Goal: Find specific page/section: Find specific page/section

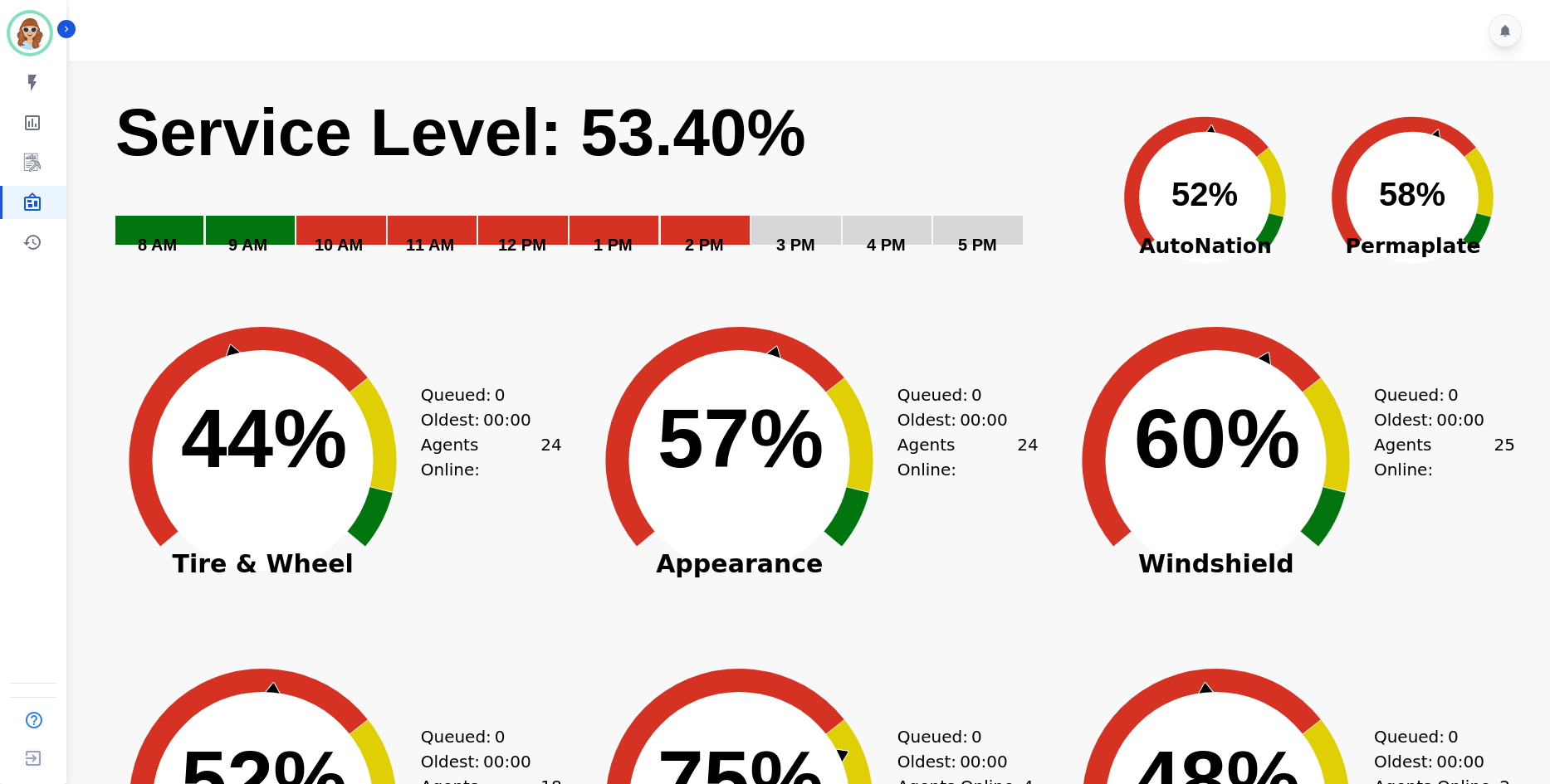
scroll to position [460, 0]
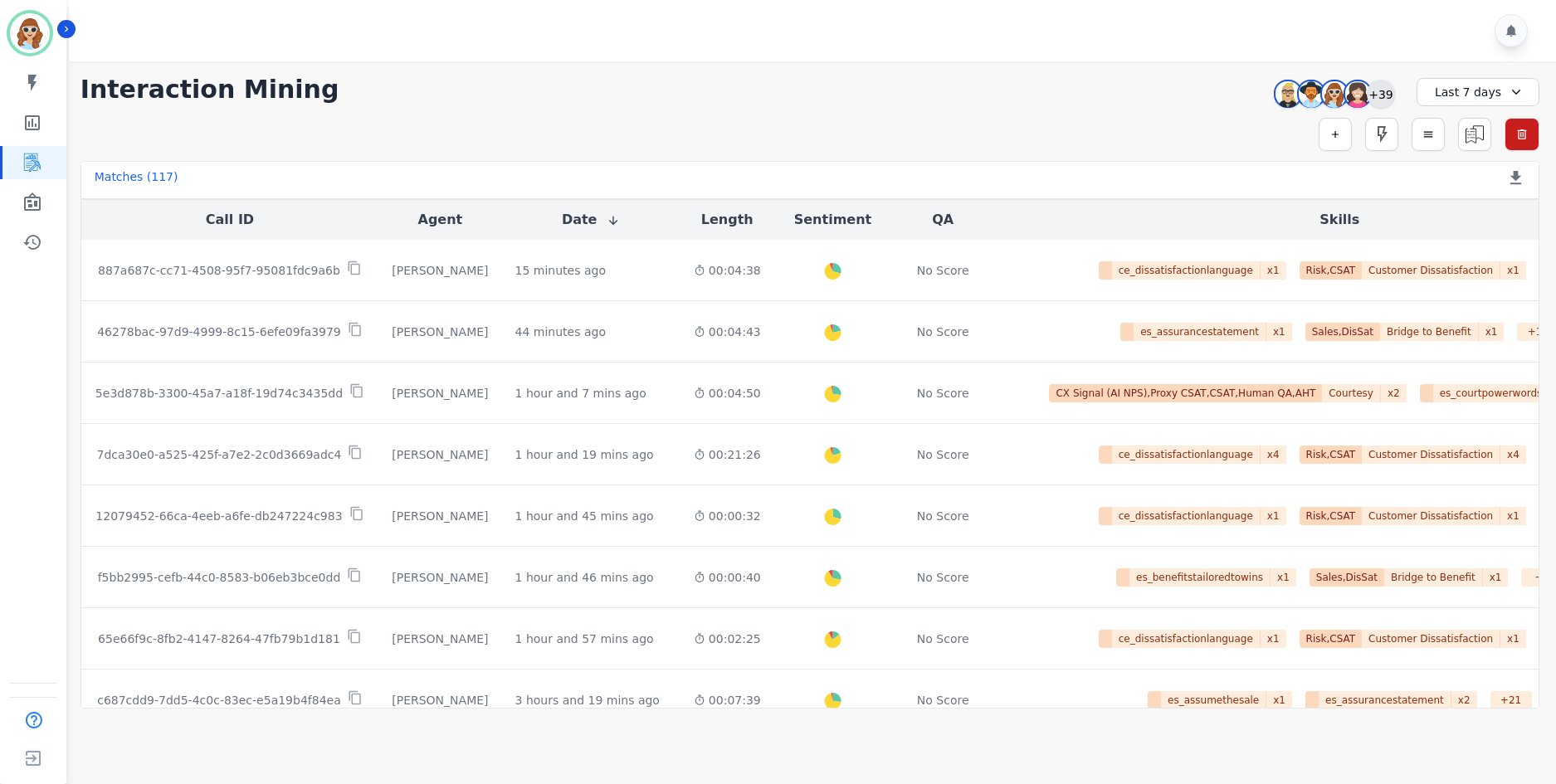
click at [1387, 95] on div "+39" at bounding box center [1381, 94] width 29 height 29
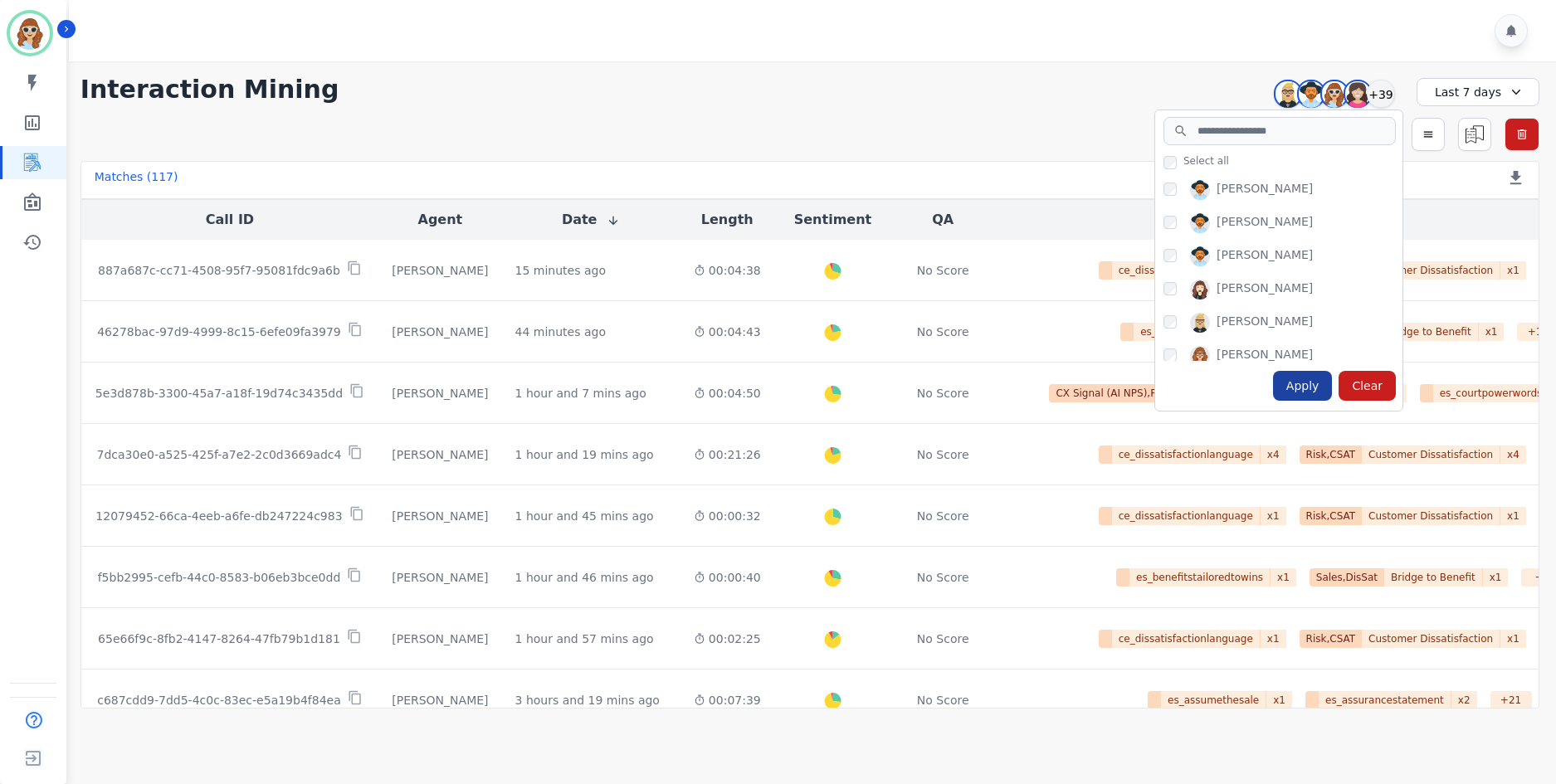
click at [1308, 387] on div "Apply" at bounding box center [1303, 385] width 60 height 29
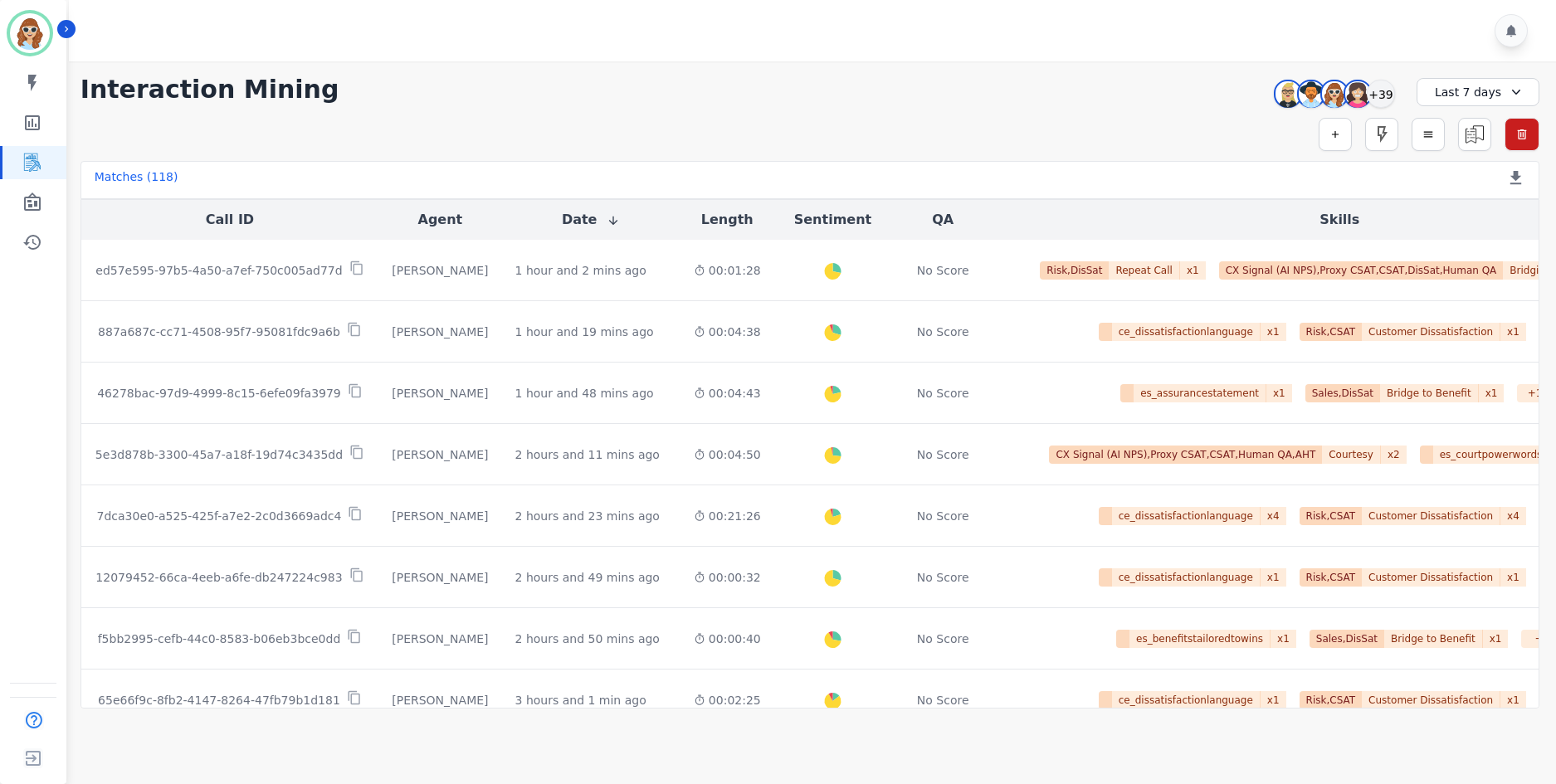
click at [1390, 105] on div "[PERSON_NAME] [PERSON_NAME] [PERSON_NAME] [PERSON_NAME] +39" at bounding box center [1332, 93] width 143 height 31
click at [1386, 100] on div "+39" at bounding box center [1381, 94] width 29 height 29
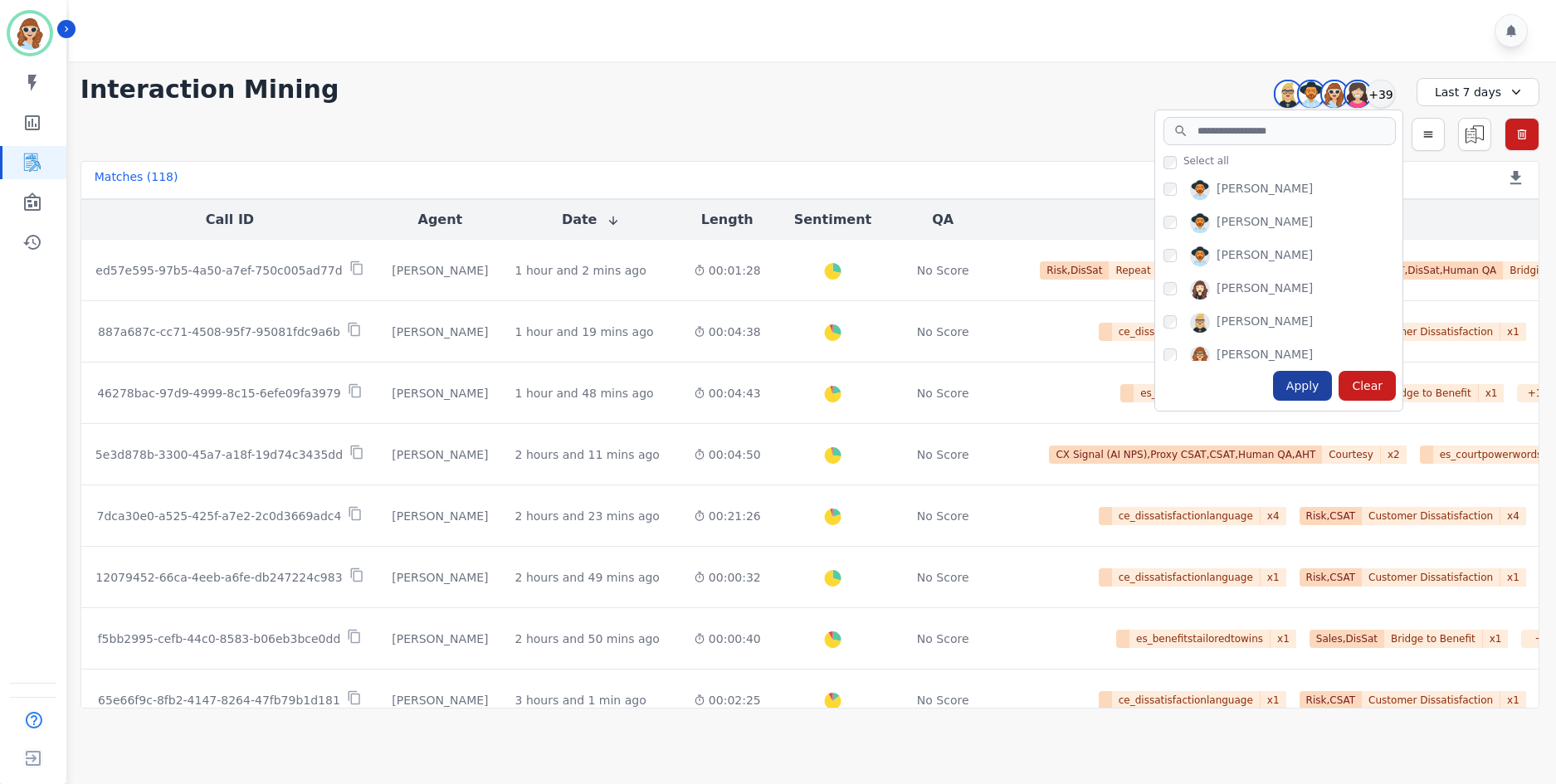
click at [1308, 381] on div "Apply" at bounding box center [1303, 385] width 60 height 29
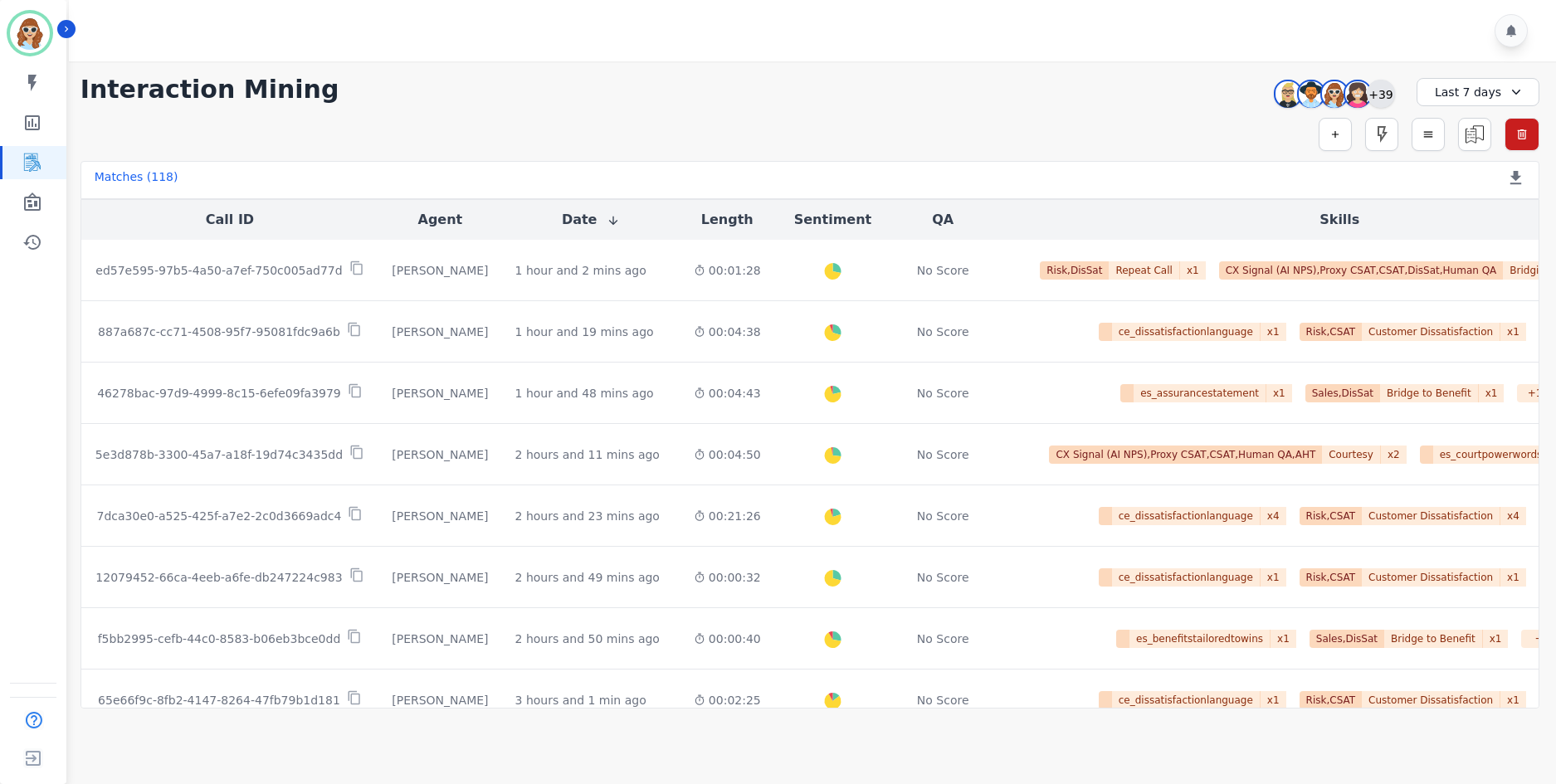
click at [1395, 97] on div "+39" at bounding box center [1381, 94] width 29 height 29
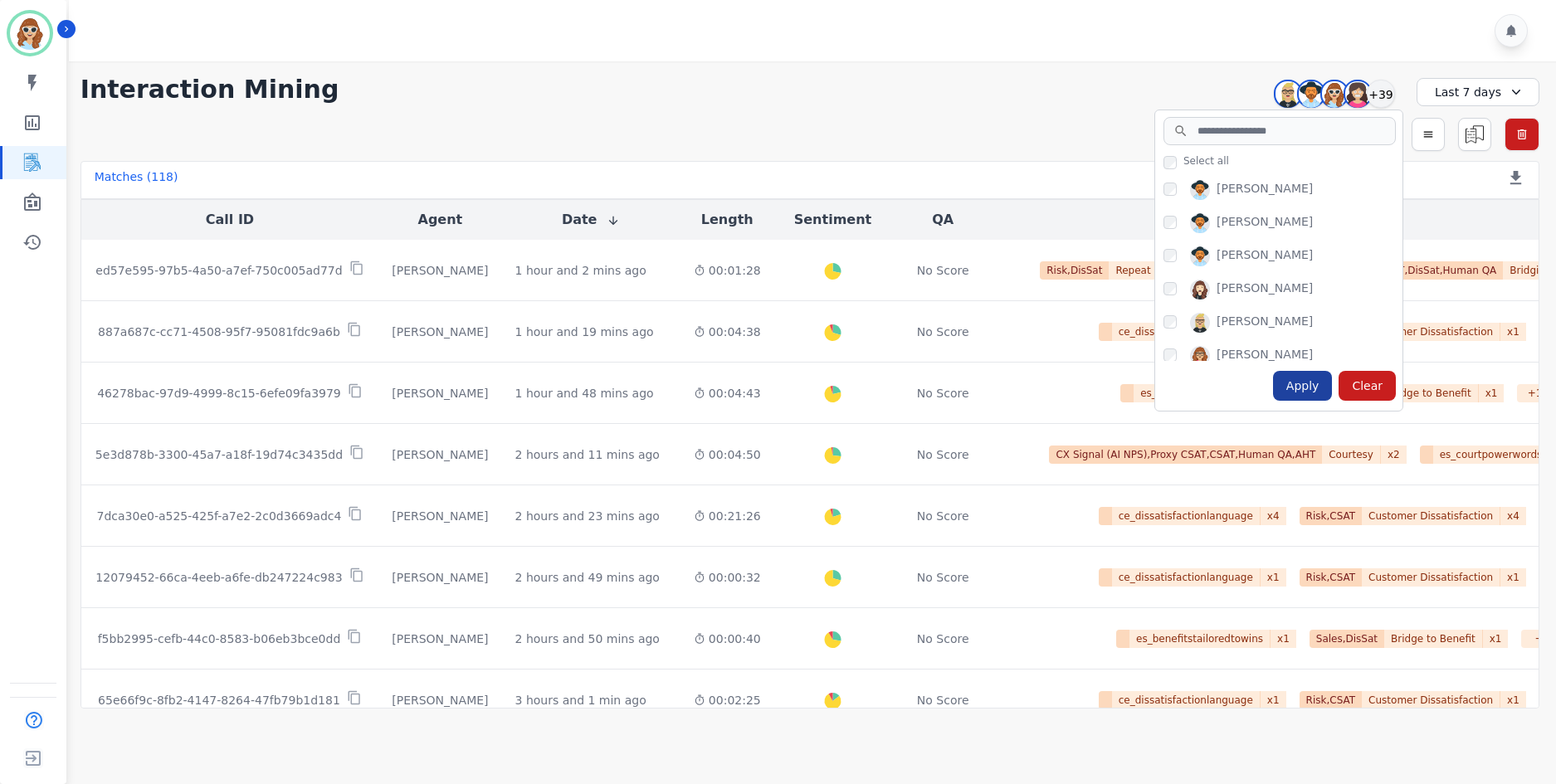
click at [1310, 396] on div "Apply" at bounding box center [1303, 385] width 60 height 29
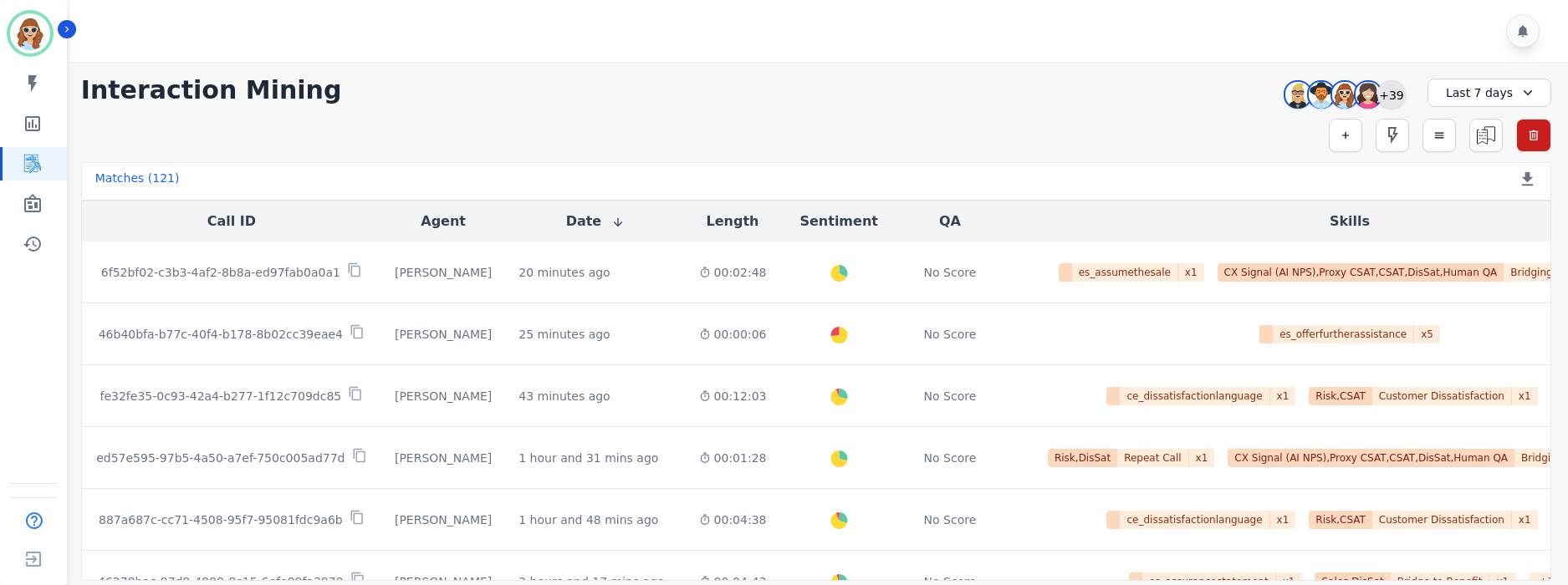
click at [1403, 95] on div "+39" at bounding box center [1392, 94] width 29 height 29
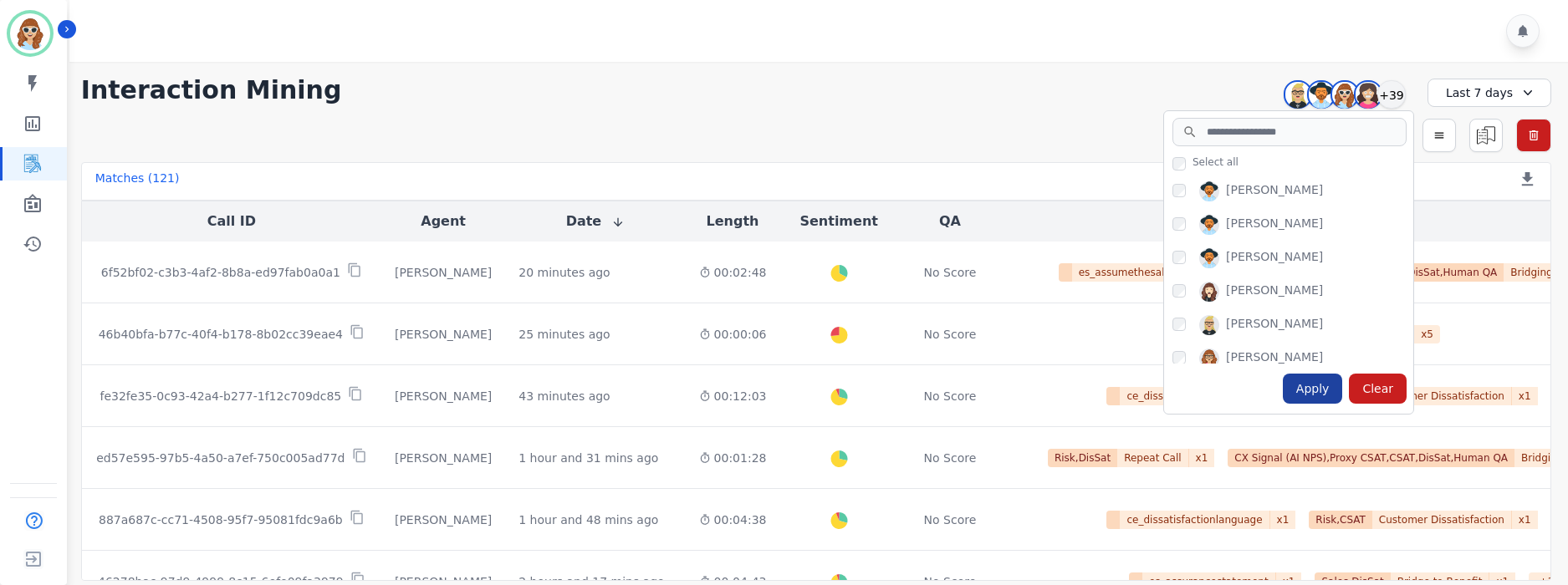
click at [1307, 394] on div "Apply" at bounding box center [1313, 388] width 60 height 30
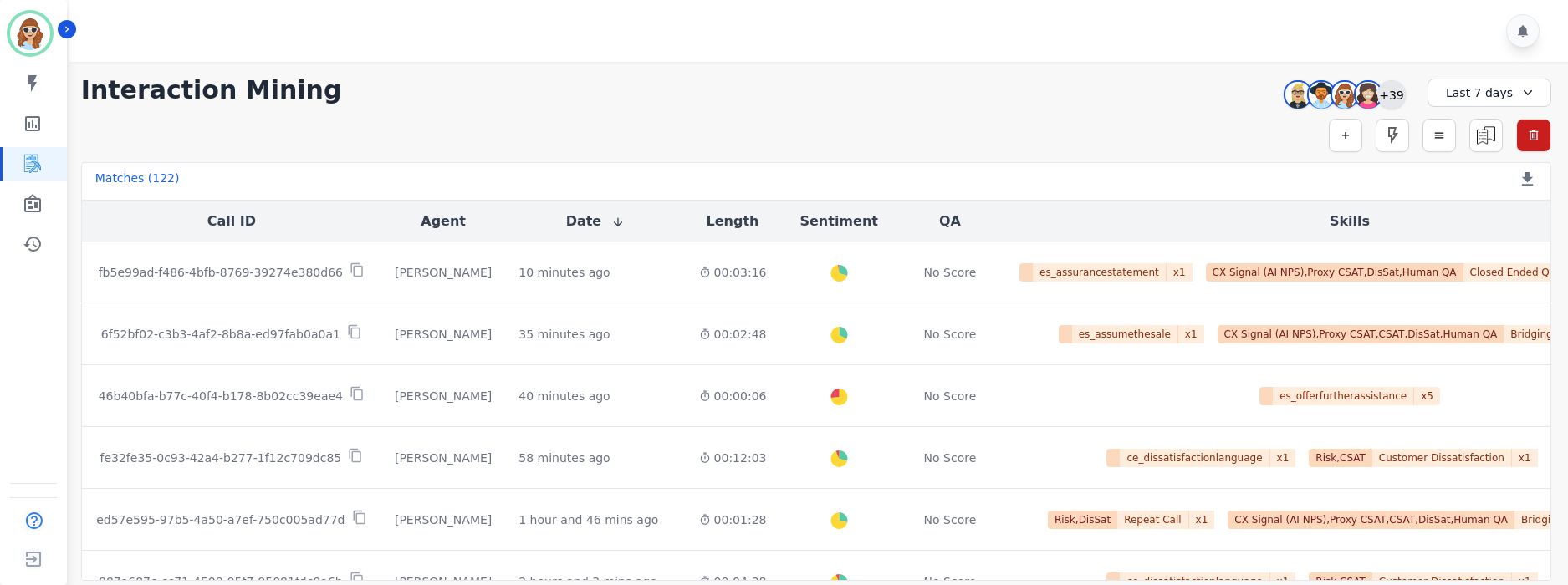
click at [1400, 95] on div "+39" at bounding box center [1392, 94] width 29 height 29
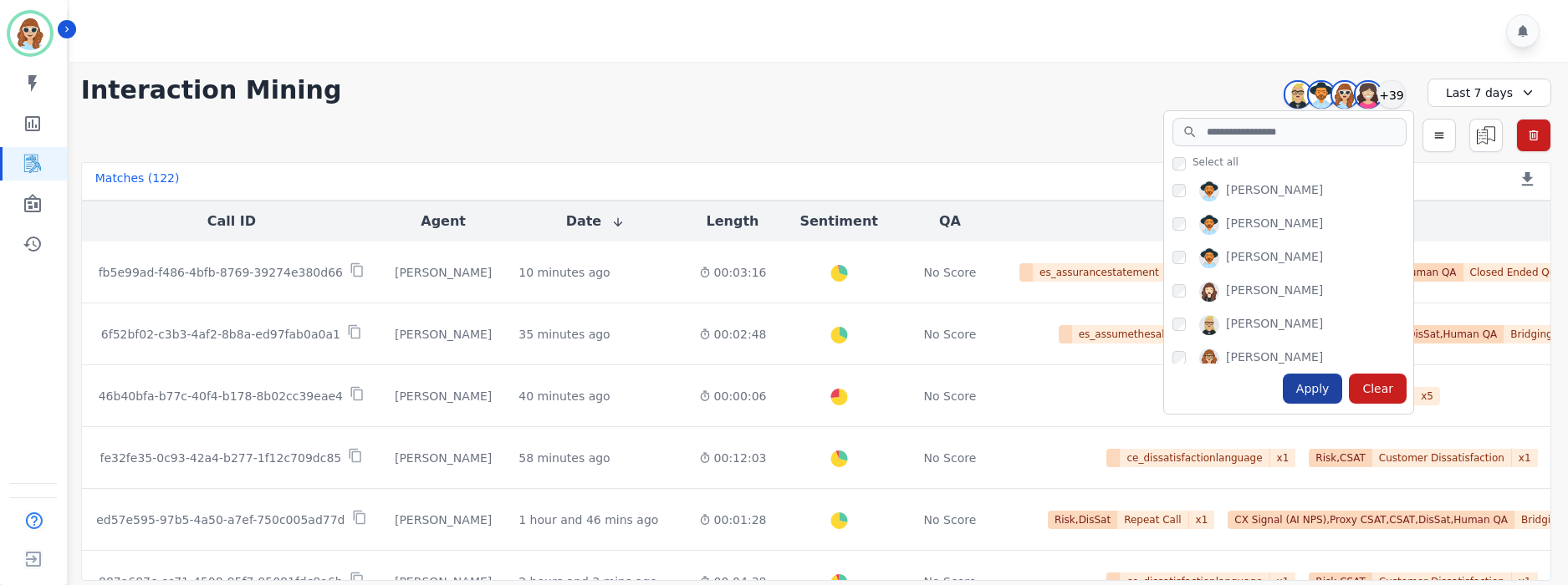
click at [1320, 390] on div "Apply" at bounding box center [1313, 388] width 60 height 30
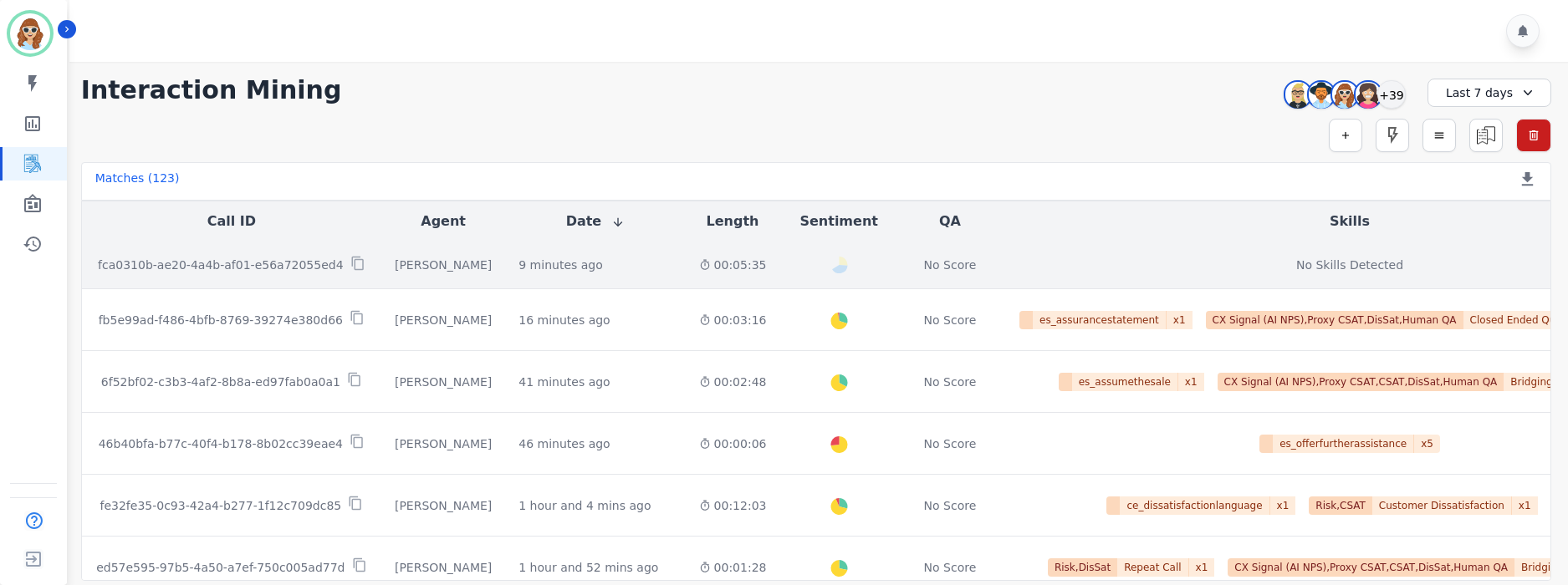
click at [231, 266] on p "fca0310b-ae20-4a4b-af01-e56a72055ed4" at bounding box center [221, 265] width 246 height 17
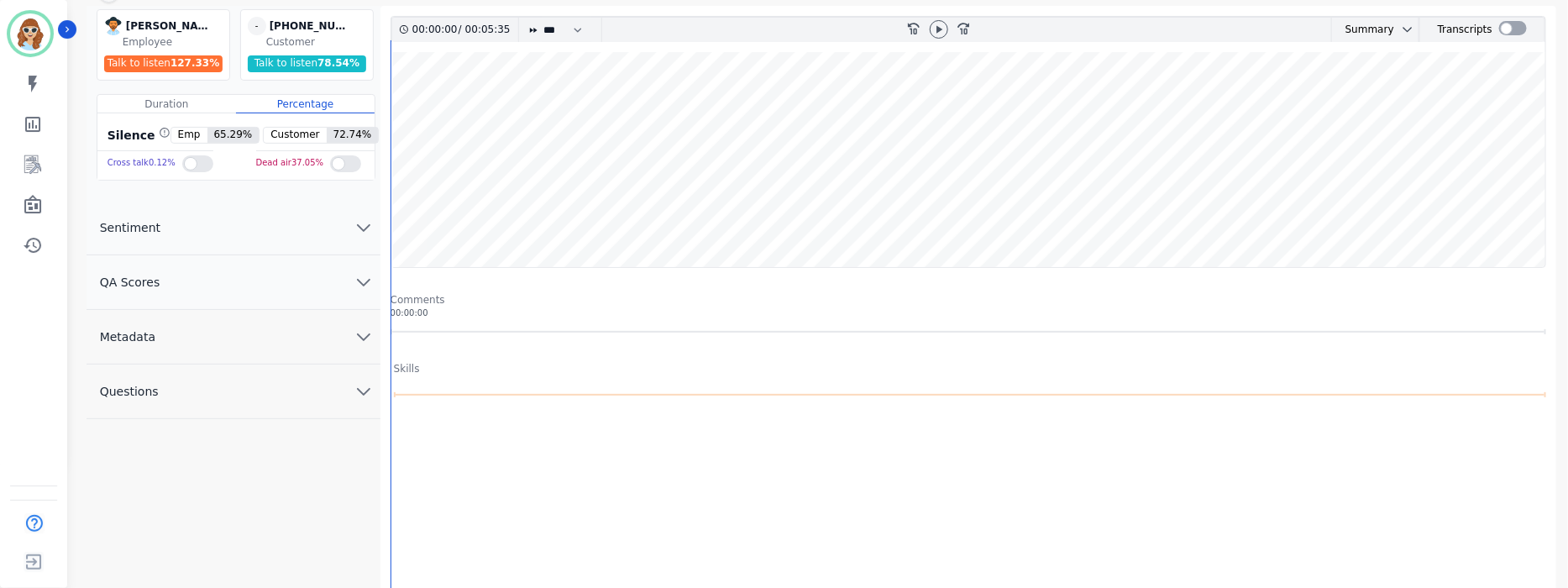
scroll to position [126, 0]
click at [364, 230] on icon "chevron down" at bounding box center [364, 226] width 20 height 20
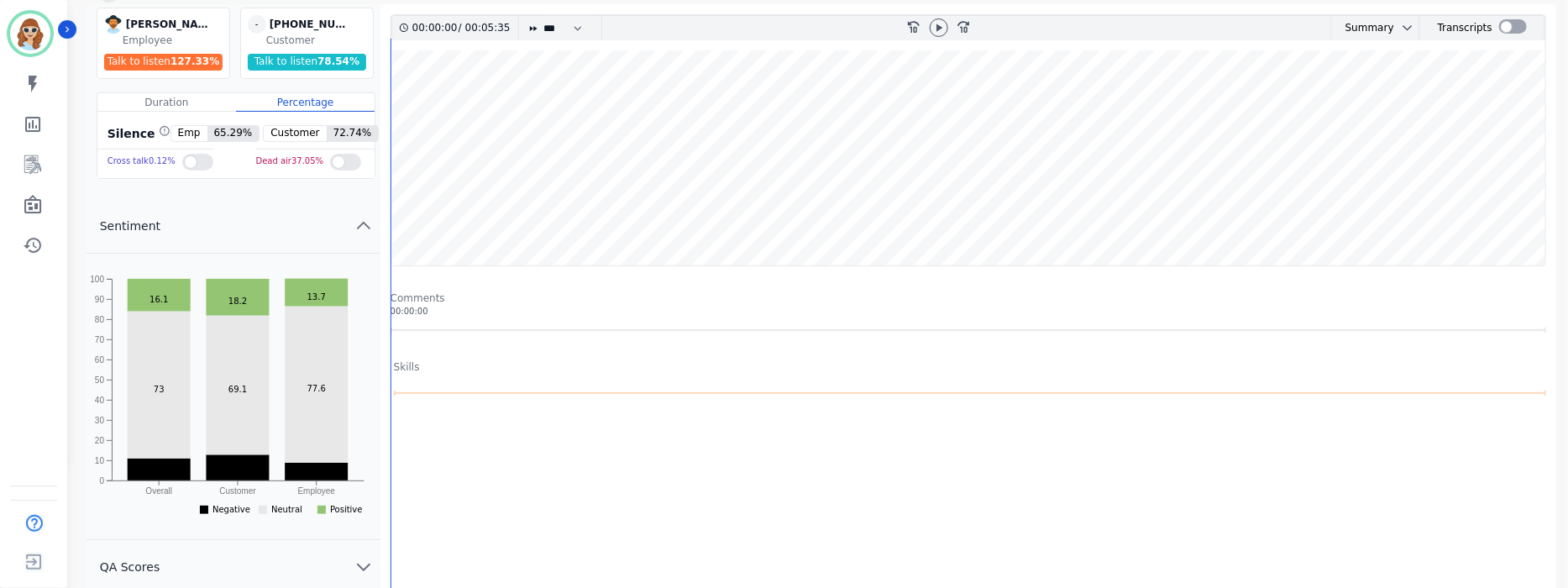
click at [364, 230] on icon "chevron up" at bounding box center [364, 226] width 20 height 20
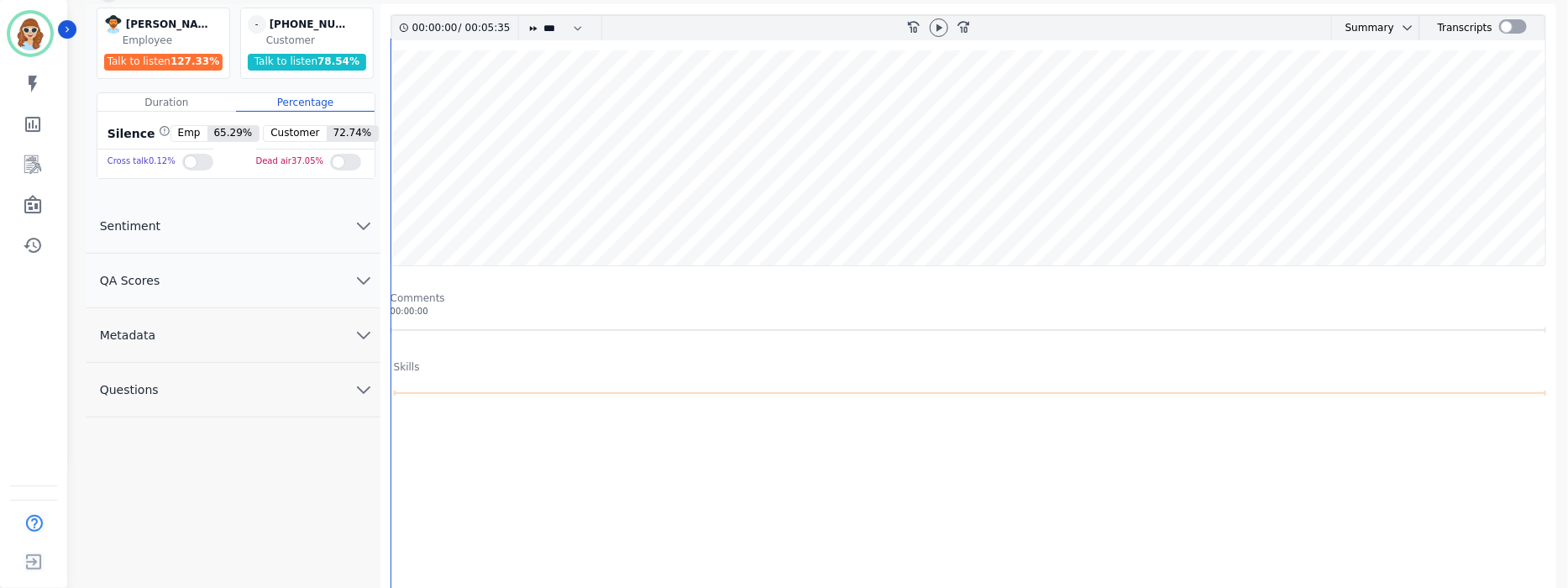
click at [363, 343] on icon "chevron down" at bounding box center [364, 335] width 20 height 20
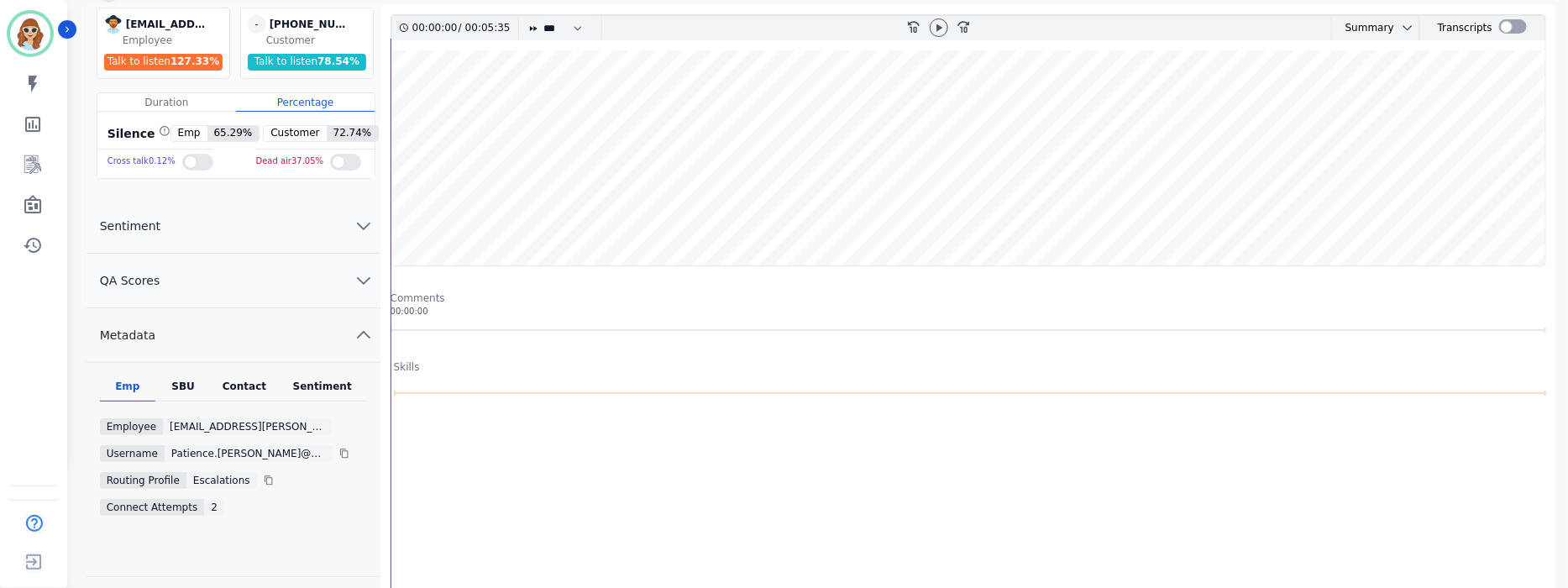
click at [187, 380] on div "SBU" at bounding box center [182, 390] width 55 height 22
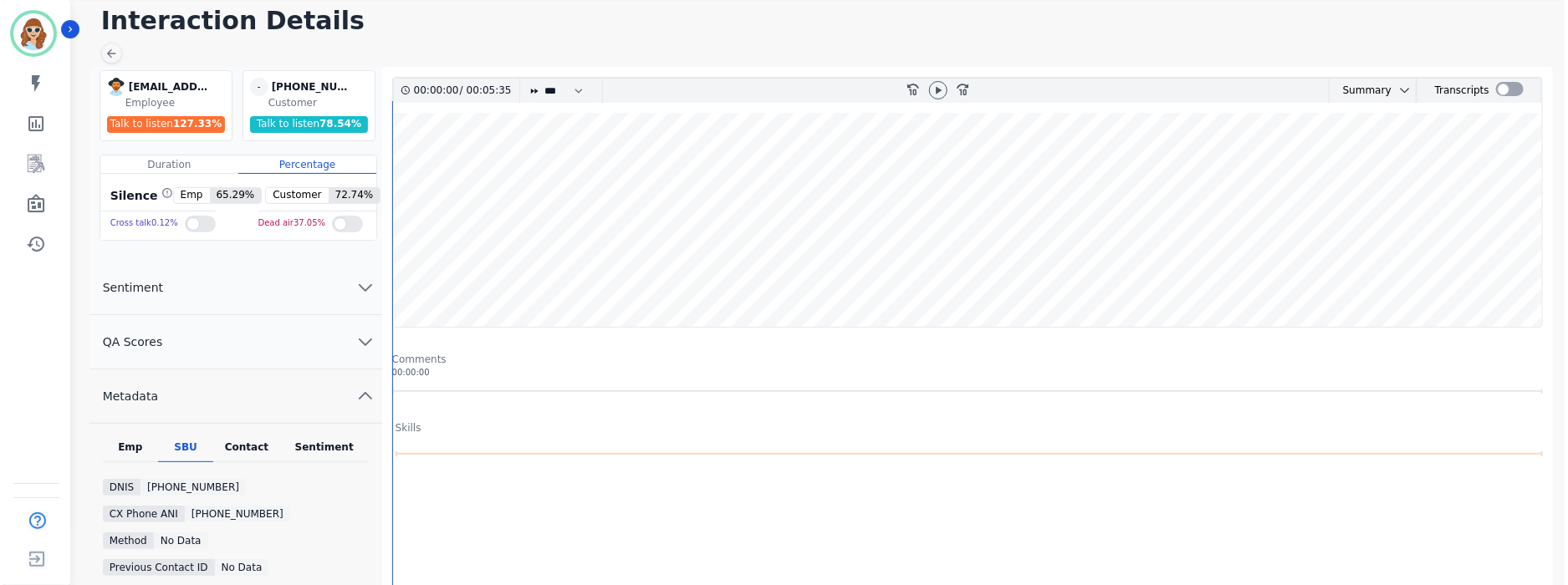
scroll to position [0, 0]
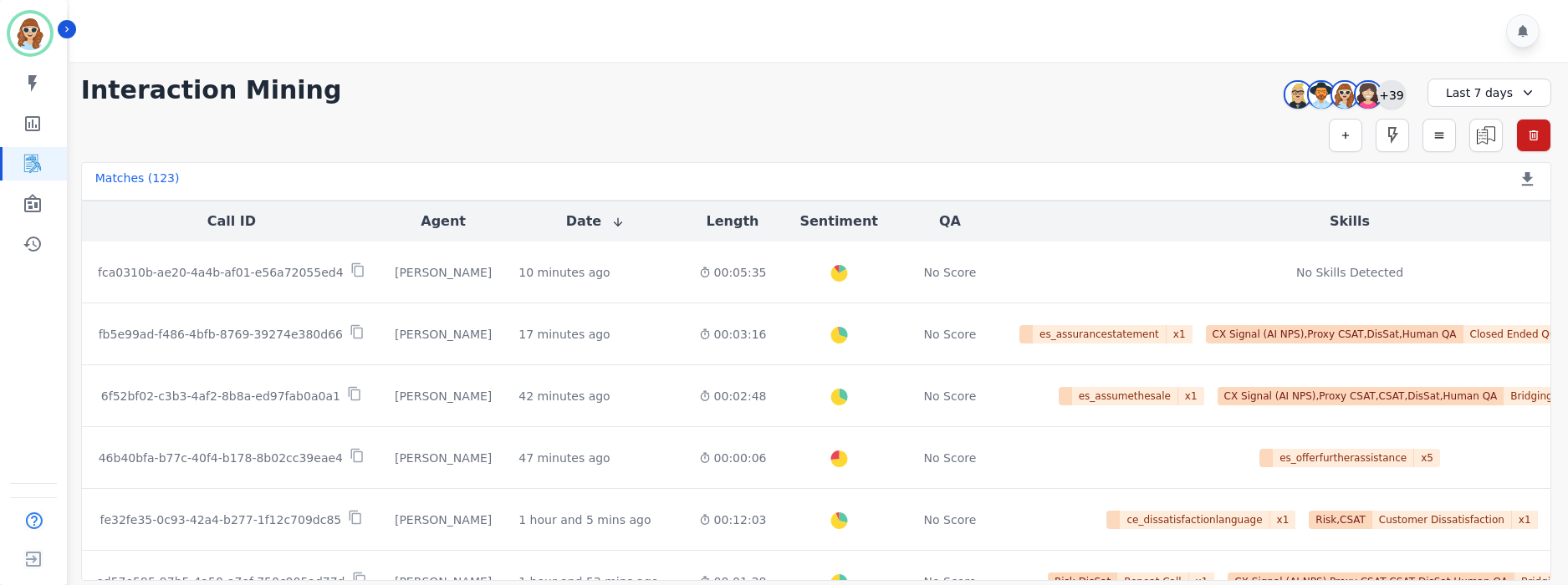
click at [1391, 99] on div "+39" at bounding box center [1392, 94] width 29 height 29
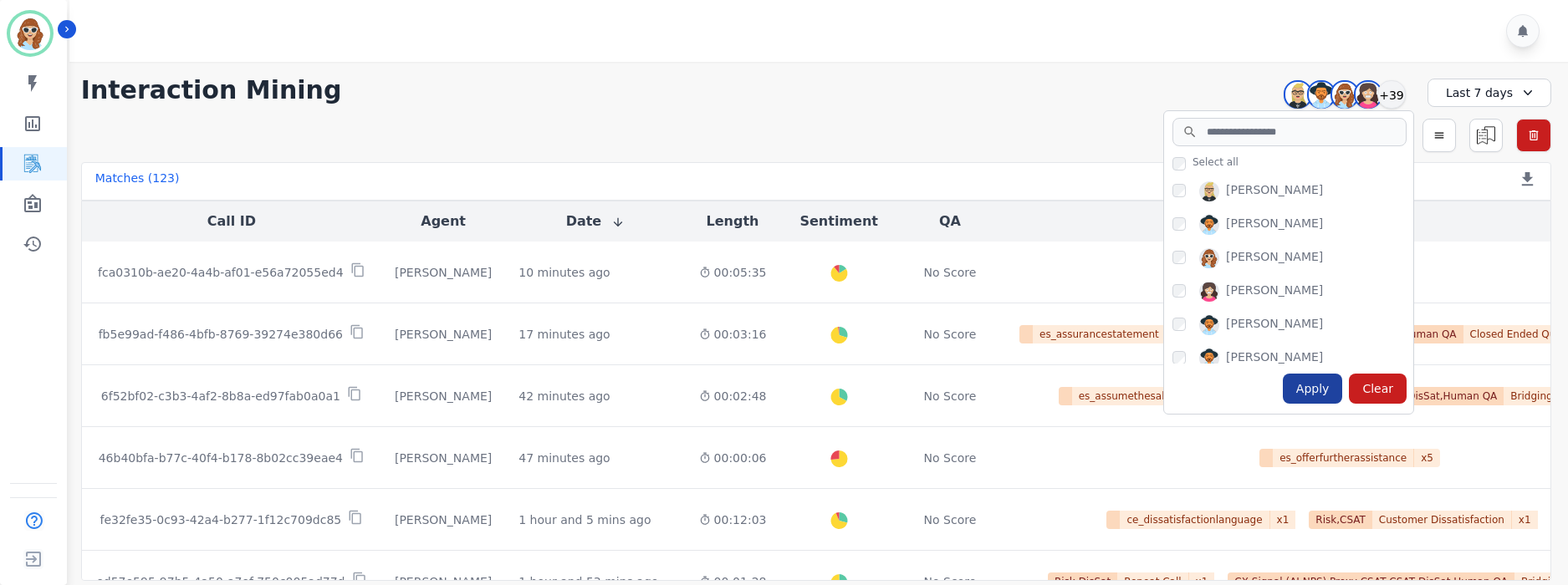
click at [1302, 390] on div "Apply" at bounding box center [1313, 388] width 60 height 30
